Goal: Task Accomplishment & Management: Complete application form

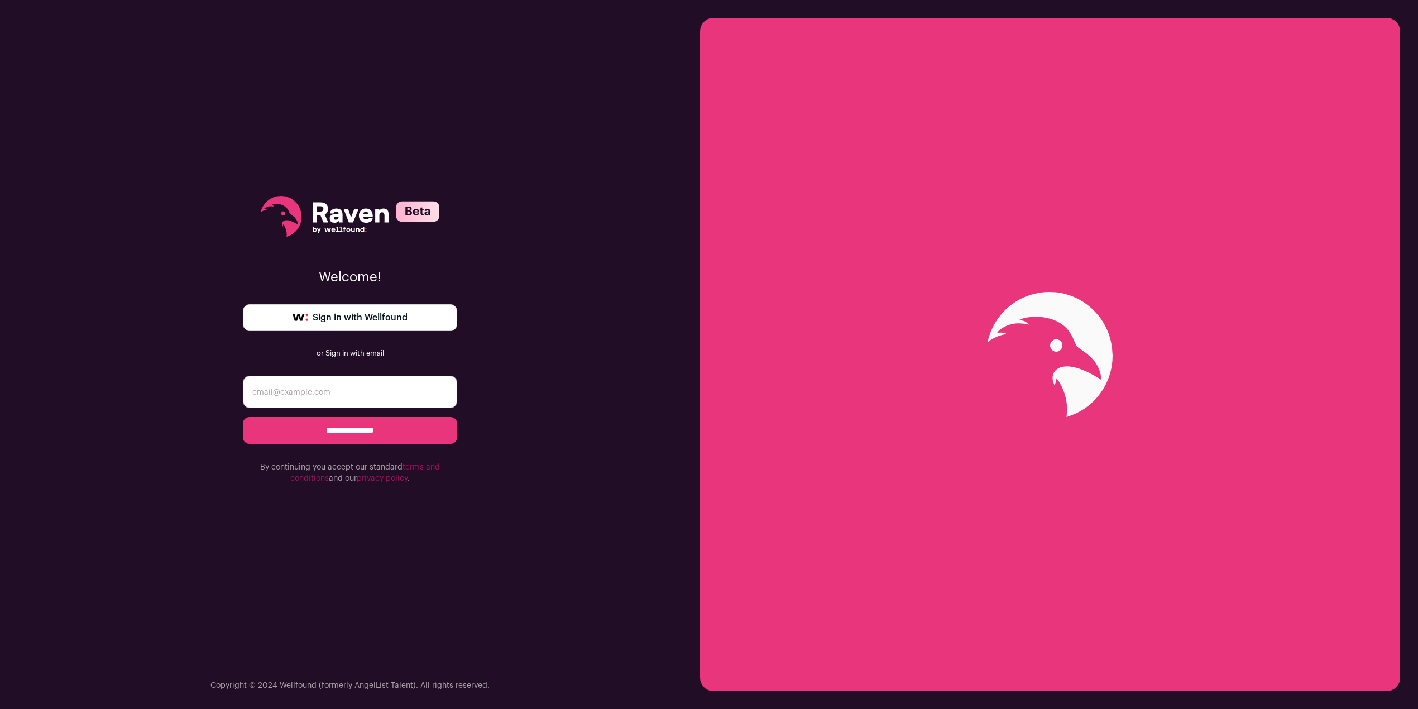
click at [366, 319] on span "Sign in with Wellfound" at bounding box center [360, 317] width 95 height 13
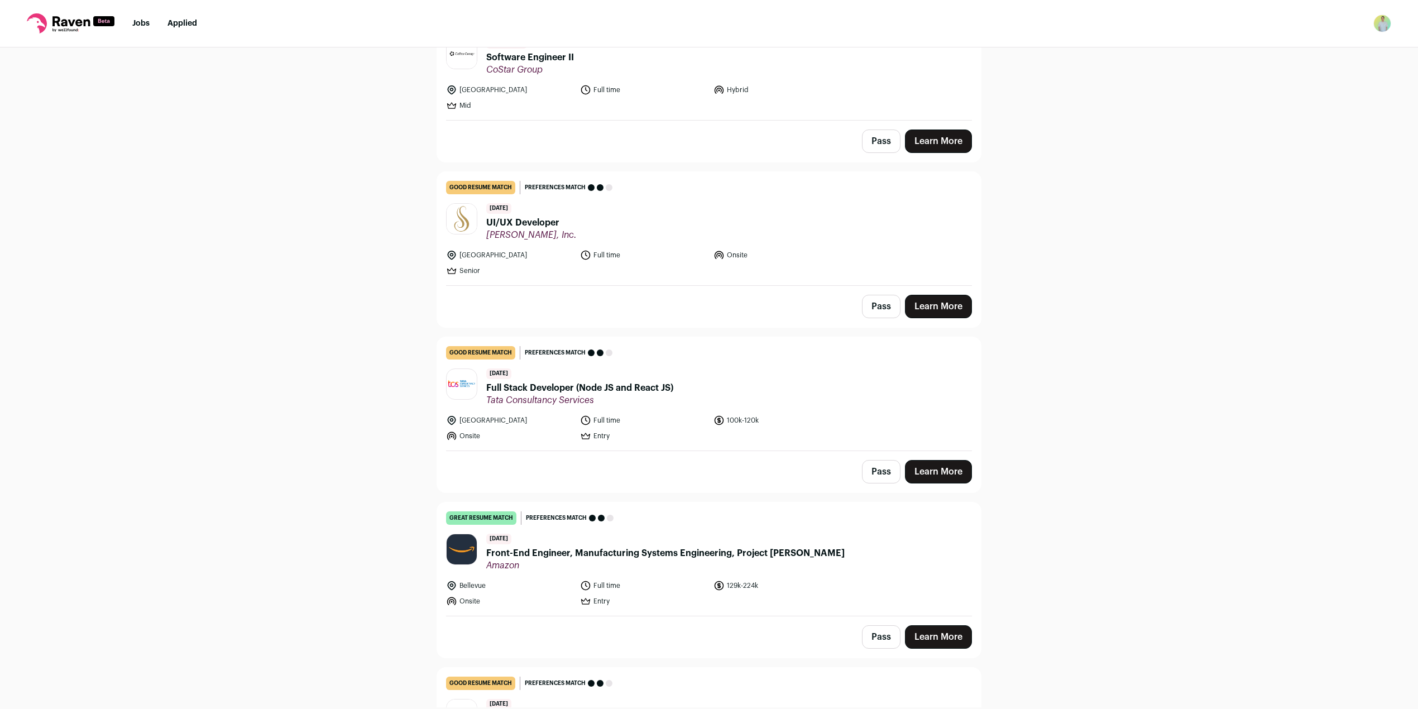
scroll to position [1097, 0]
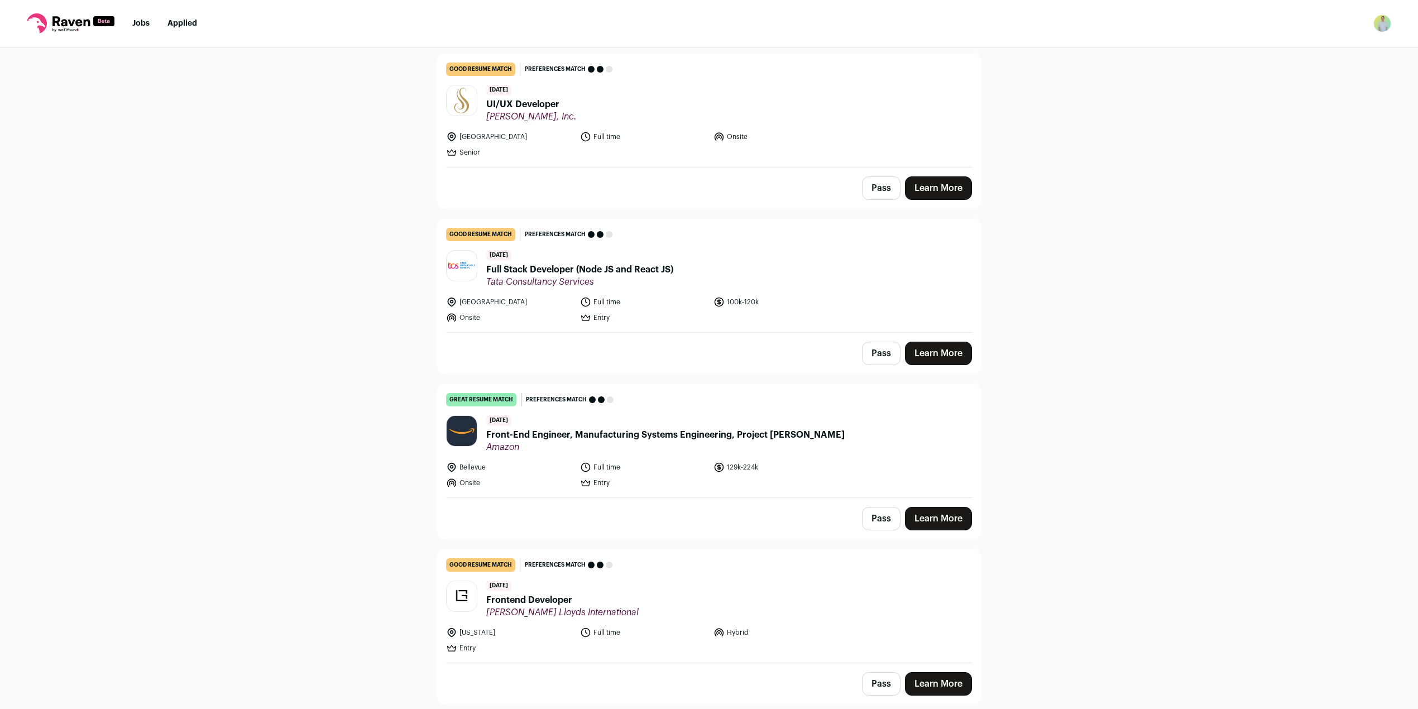
click at [748, 430] on span "Front-End Engineer, Manufacturing Systems Engineering, Project [PERSON_NAME]" at bounding box center [665, 434] width 358 height 13
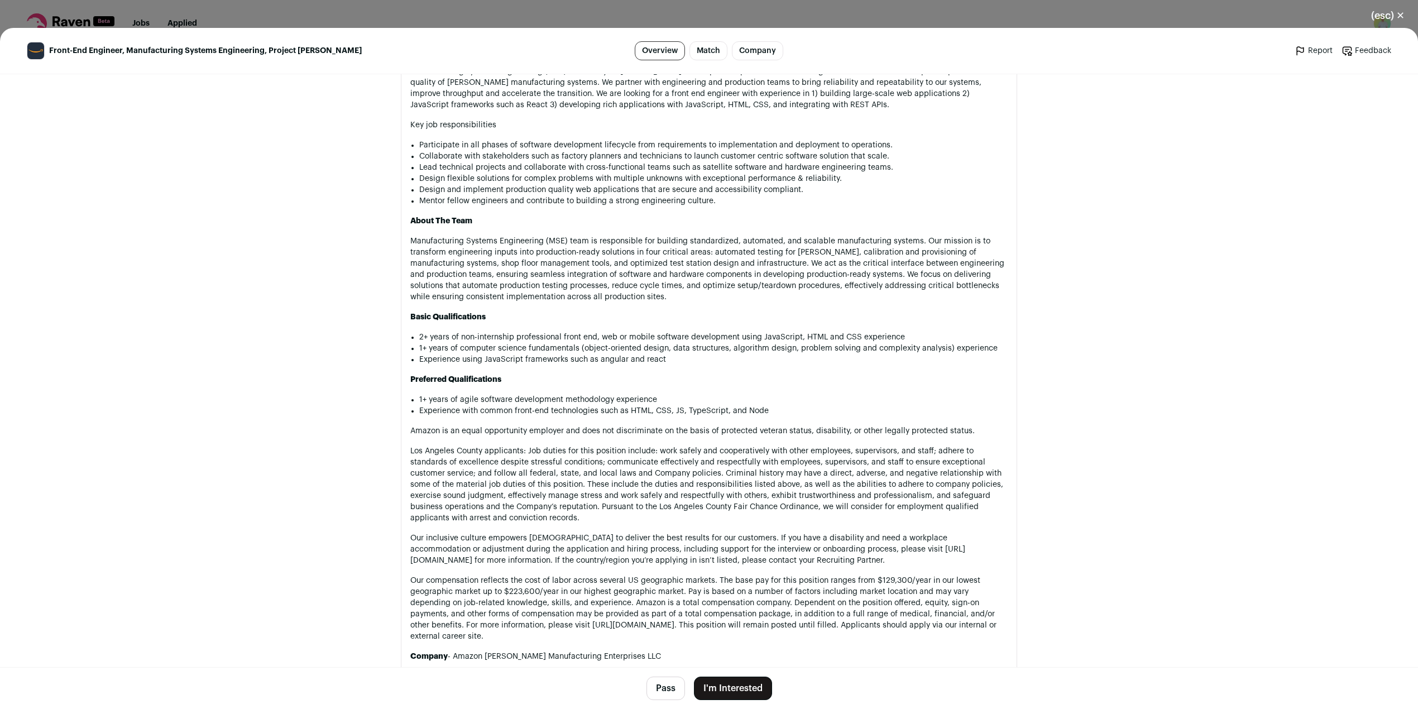
scroll to position [1044, 0]
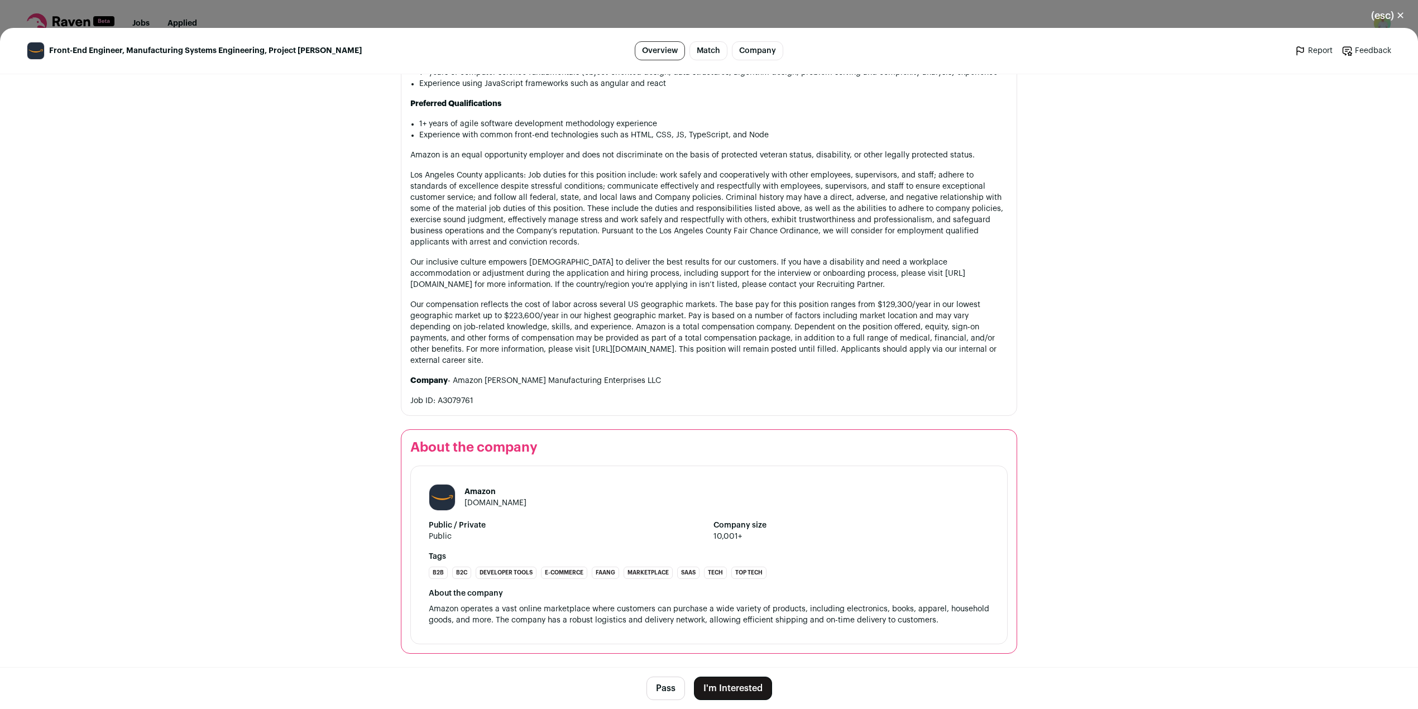
click at [719, 694] on button "I'm Interested" at bounding box center [733, 687] width 78 height 23
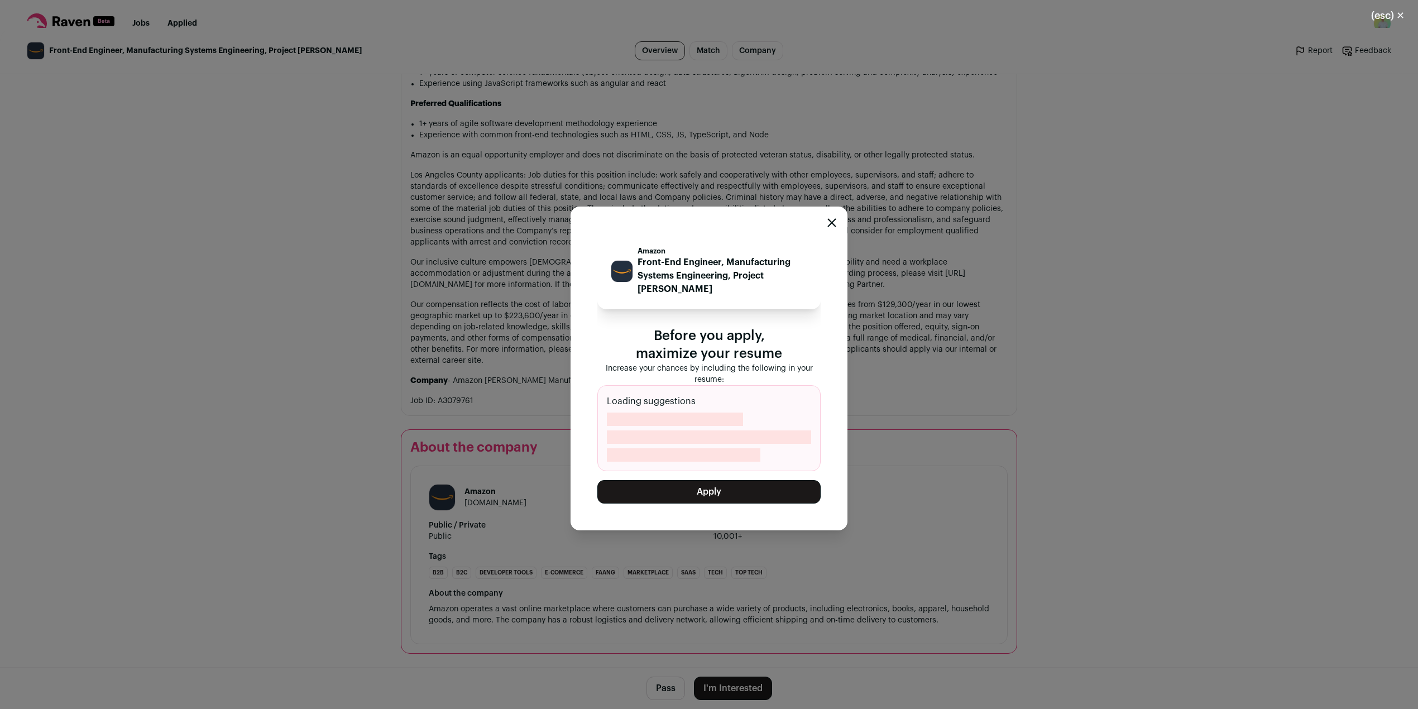
scroll to position [1101, 0]
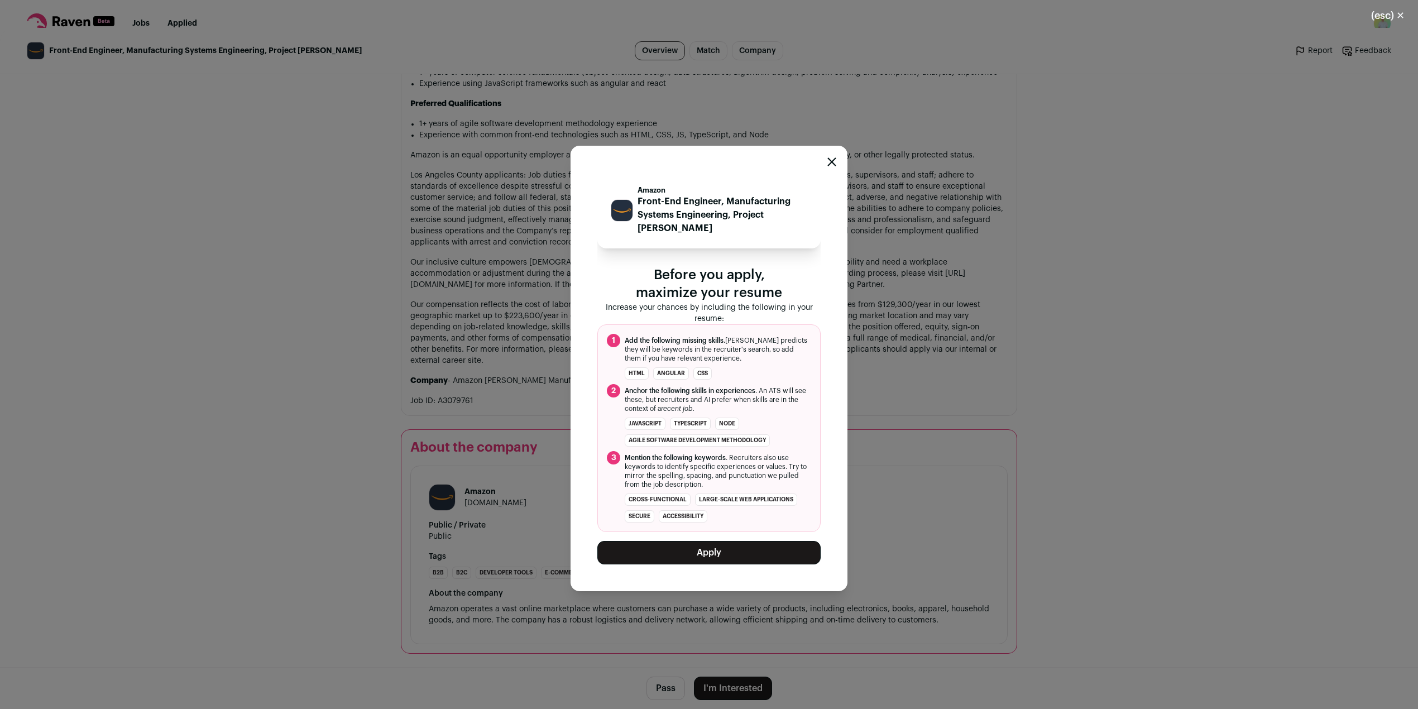
click at [716, 545] on button "Apply" at bounding box center [708, 552] width 223 height 23
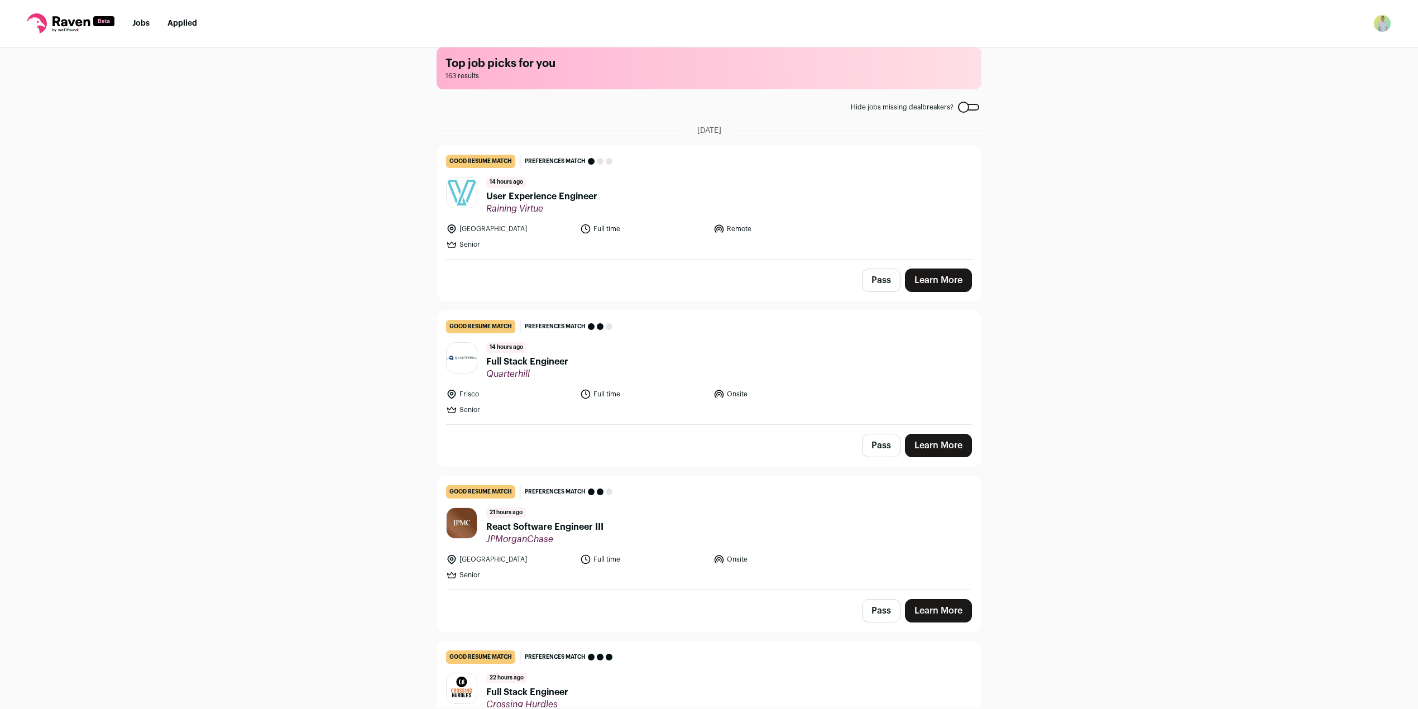
scroll to position [0, 0]
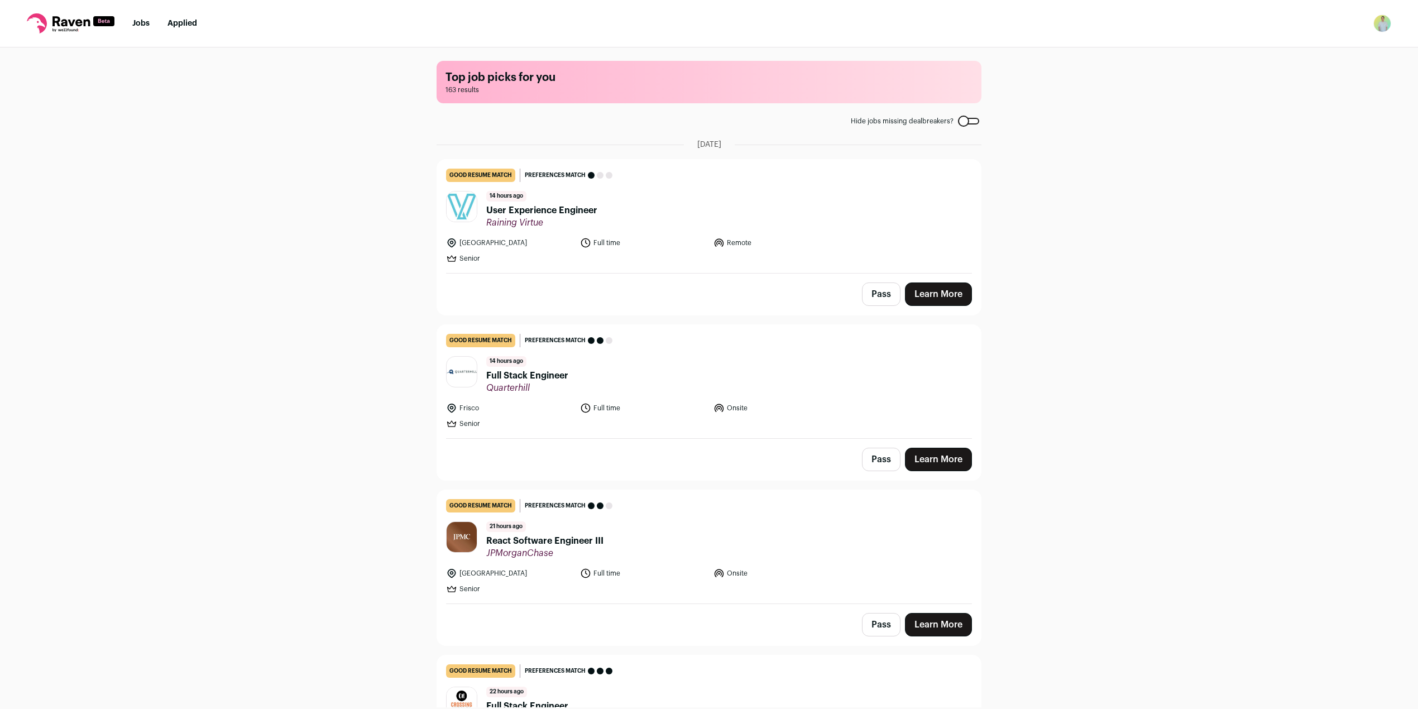
click at [968, 119] on div at bounding box center [968, 121] width 21 height 7
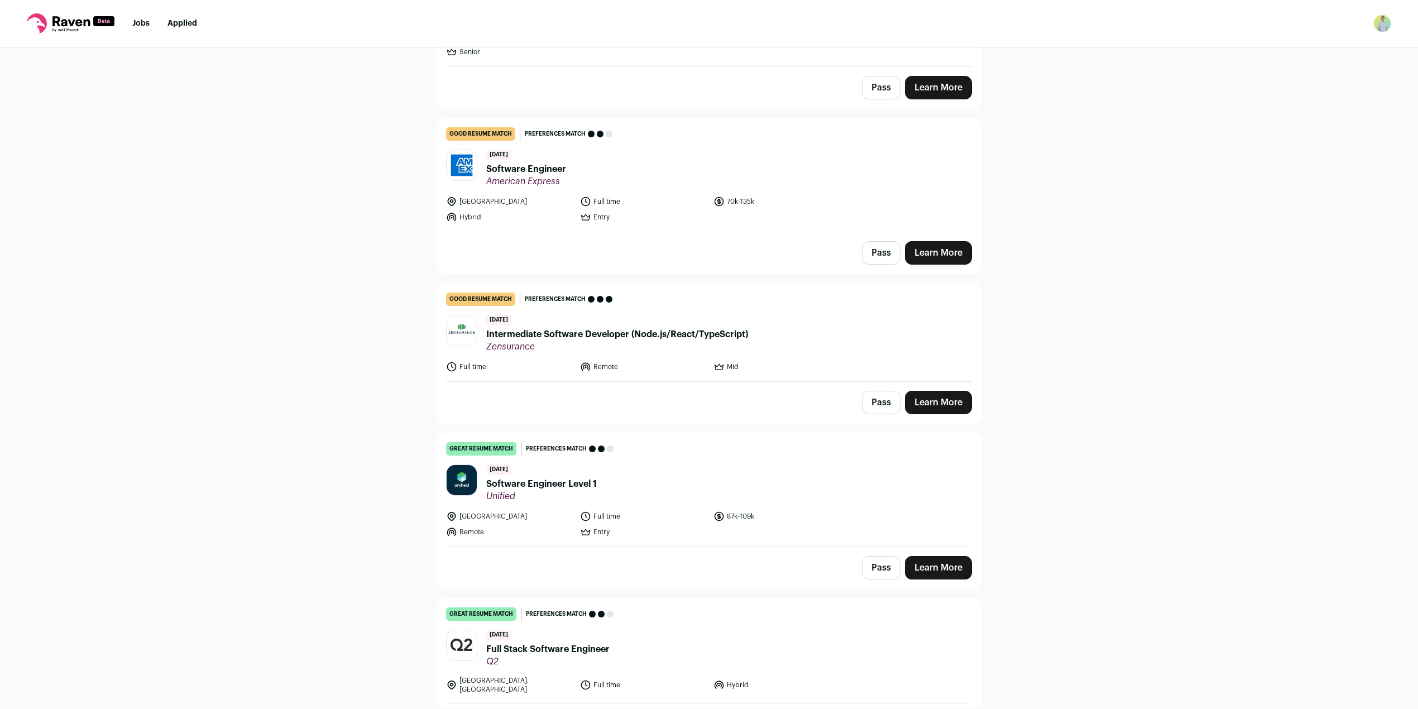
scroll to position [6378, 0]
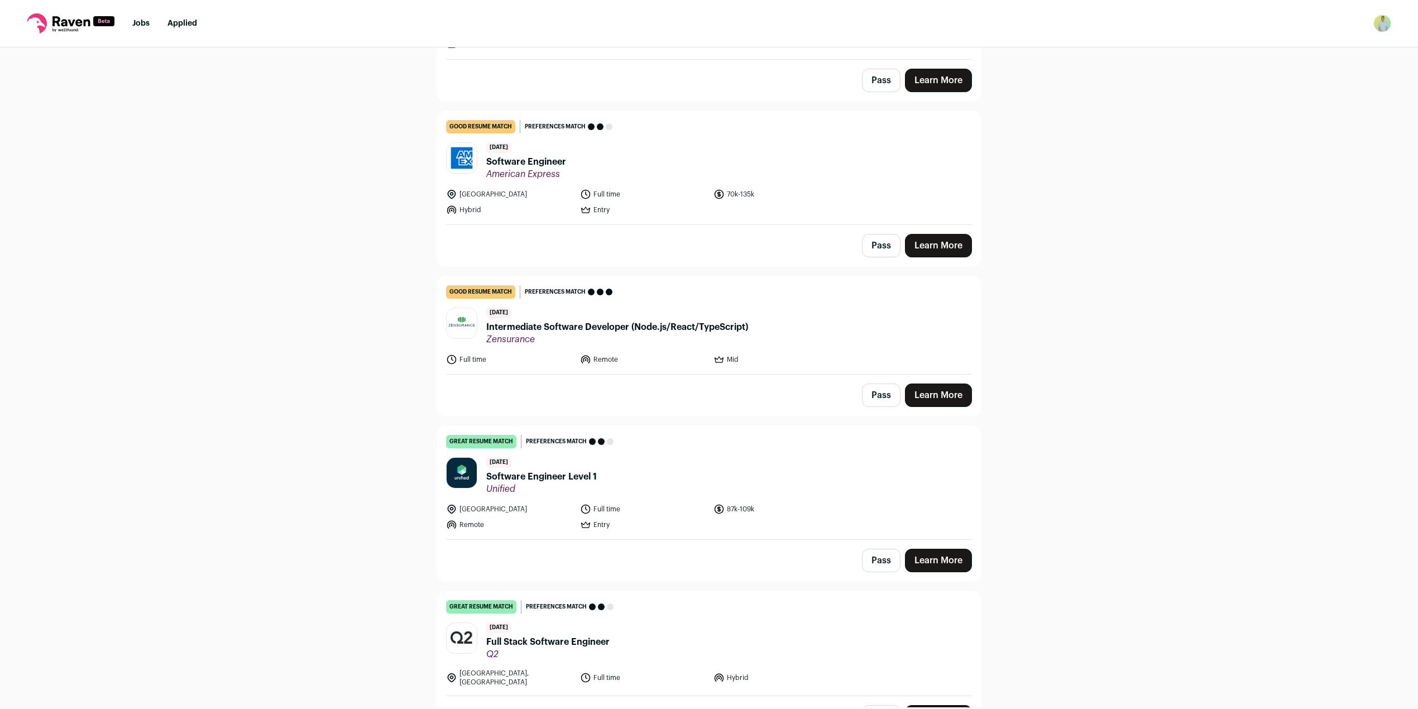
click at [292, 149] on div "Top job picks for you 132 results Hide jobs missing dealbreakers? [DATE] good r…" at bounding box center [709, 377] width 1418 height 660
